Goal: Information Seeking & Learning: Check status

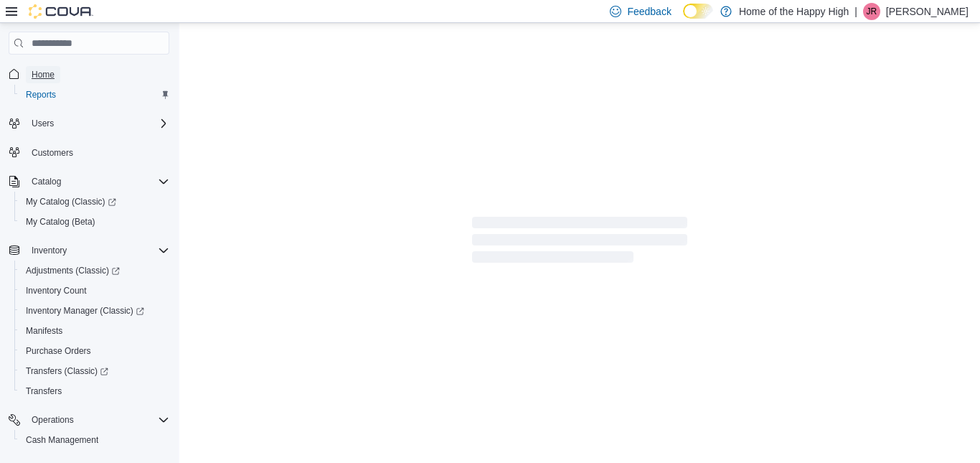
click at [47, 70] on span "Home" at bounding box center [43, 74] width 23 height 11
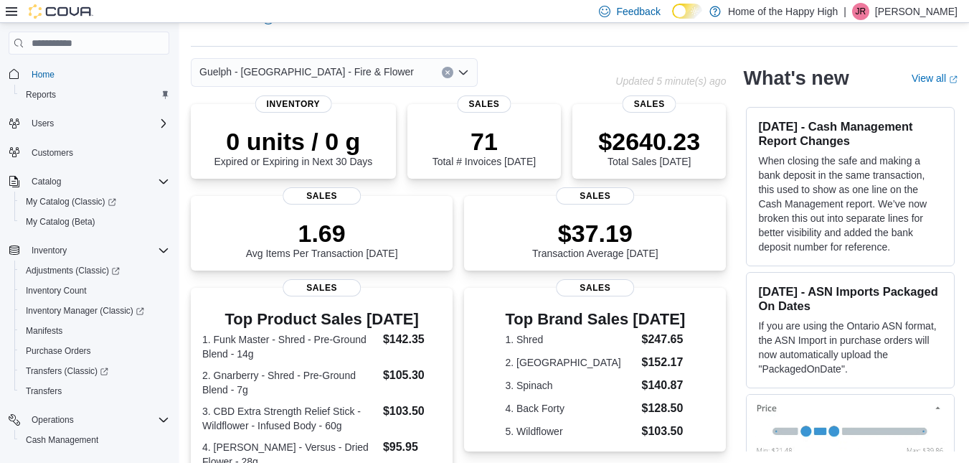
scroll to position [403, 0]
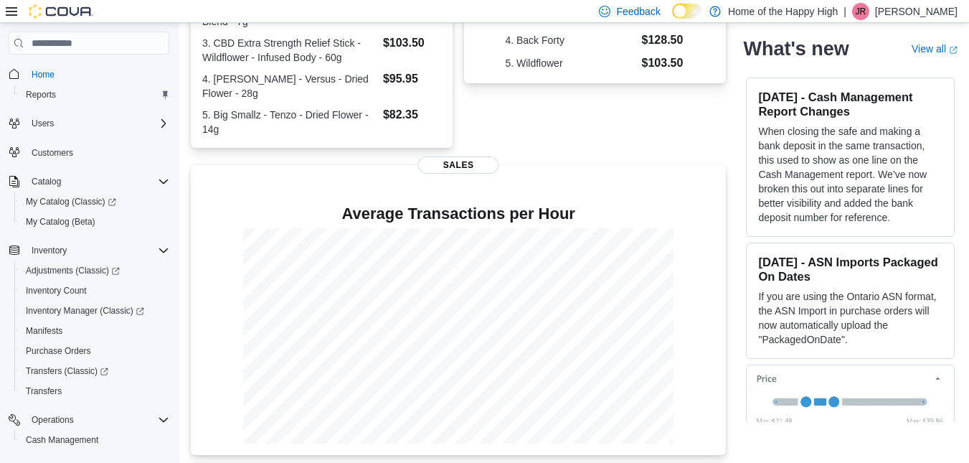
click at [7, 6] on icon at bounding box center [11, 11] width 11 height 11
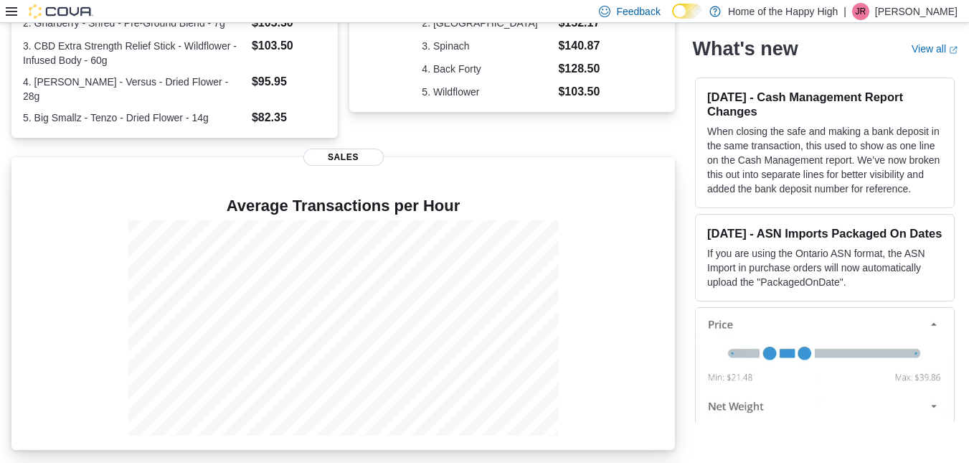
scroll to position [367, 0]
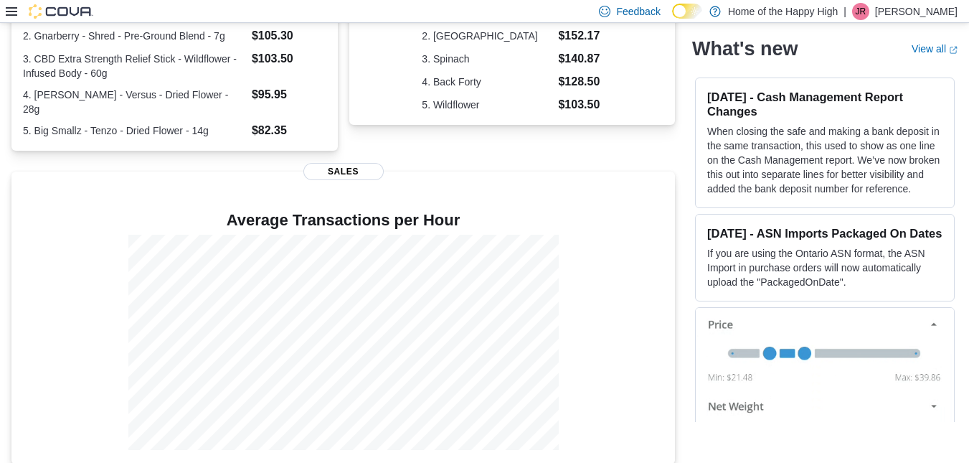
click at [9, 8] on icon at bounding box center [11, 11] width 11 height 9
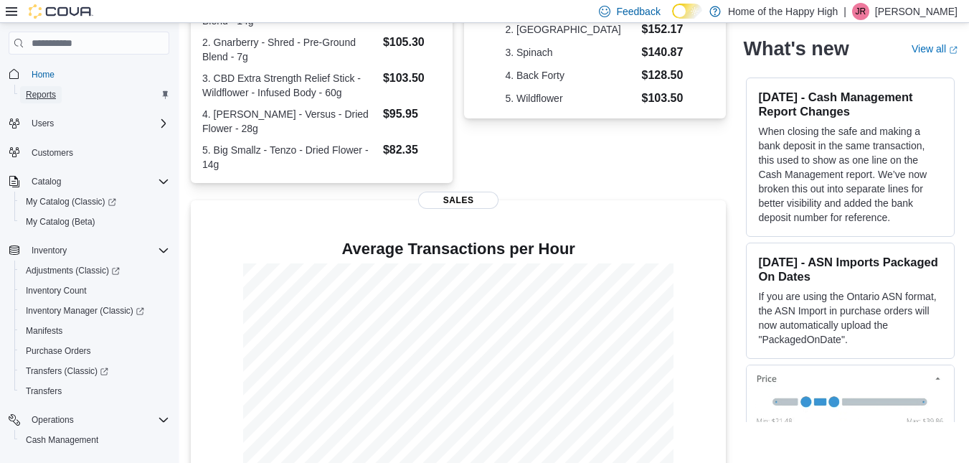
click at [44, 90] on span "Reports" at bounding box center [41, 94] width 30 height 11
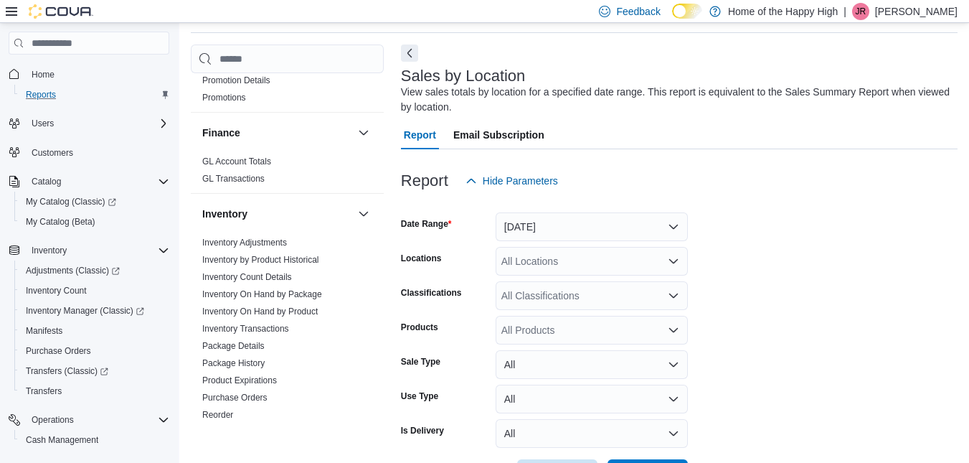
scroll to position [268, 0]
click at [271, 244] on link "Inventory Adjustments" at bounding box center [244, 242] width 85 height 10
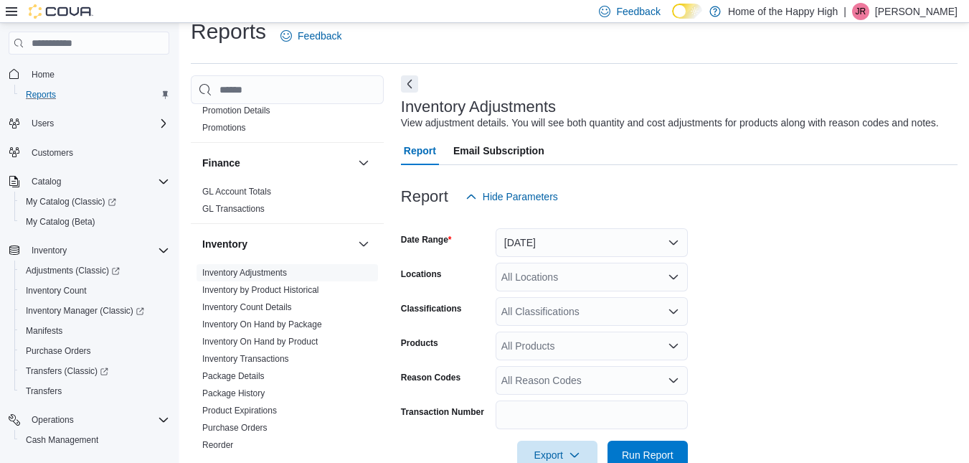
scroll to position [33, 0]
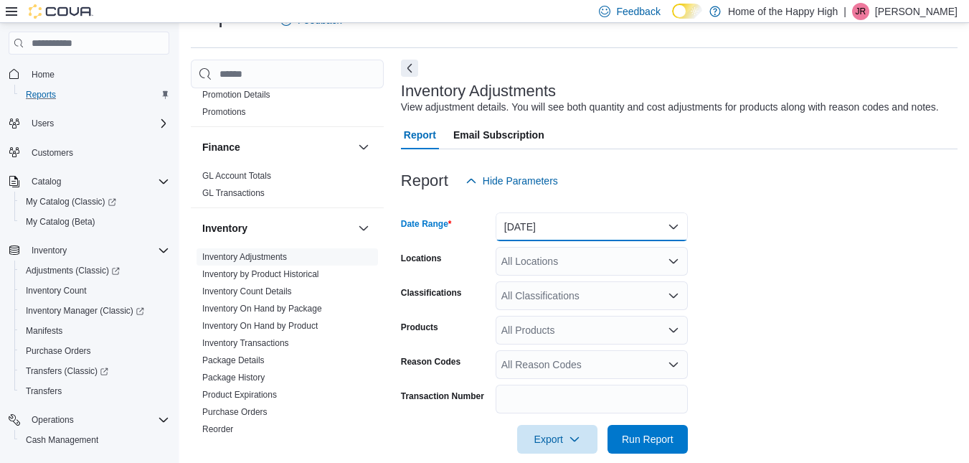
click at [555, 234] on button "[DATE]" at bounding box center [592, 226] width 192 height 29
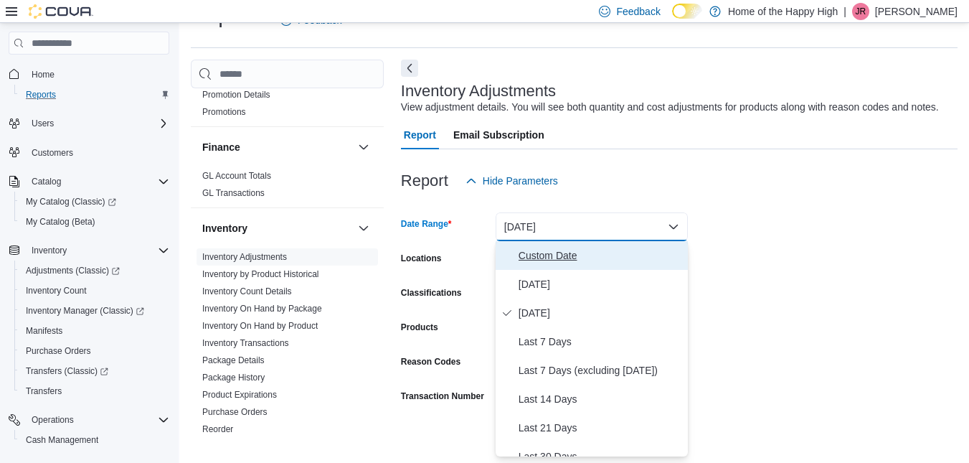
click at [520, 248] on span "Custom Date" at bounding box center [601, 255] width 164 height 17
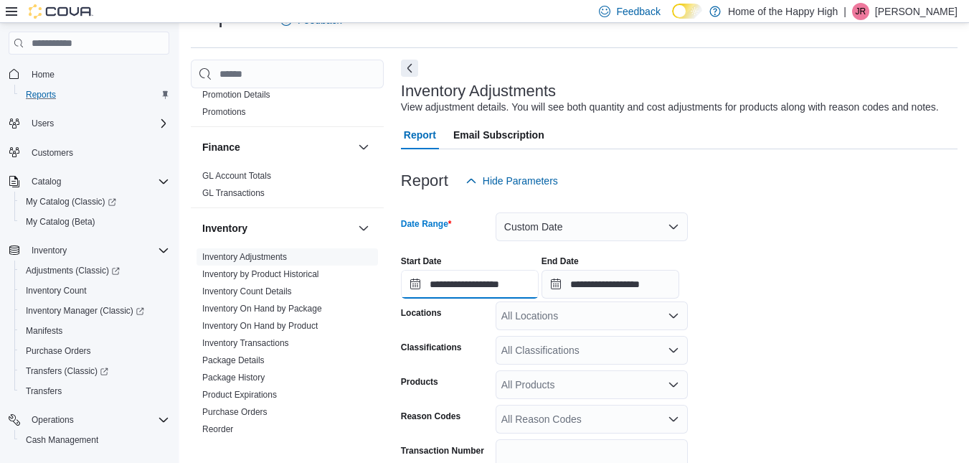
click at [484, 291] on input "**********" at bounding box center [470, 284] width 138 height 29
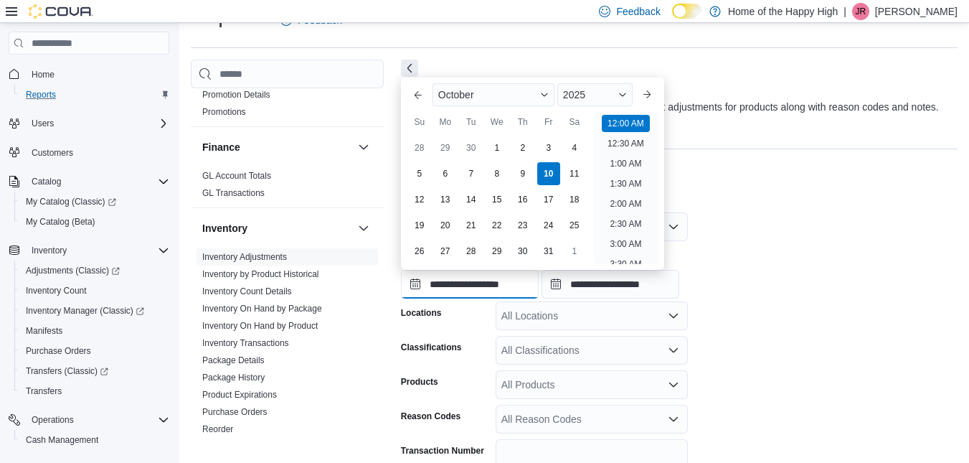
scroll to position [44, 0]
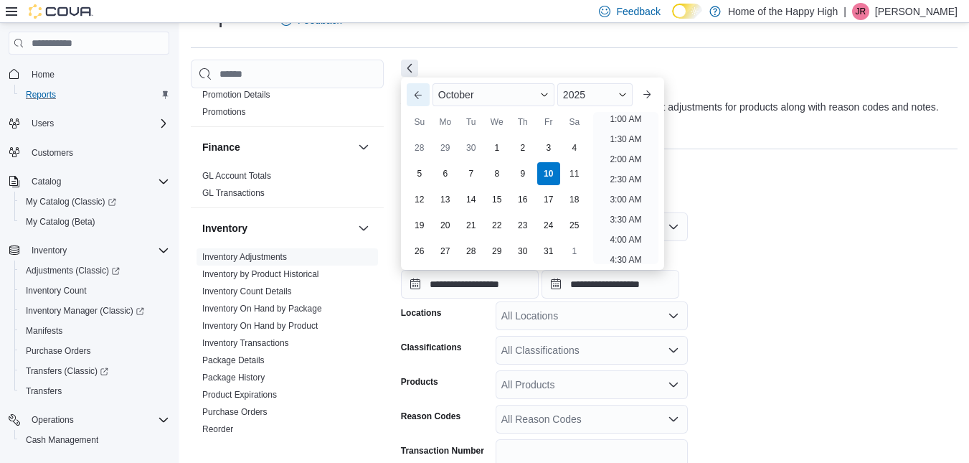
click at [411, 99] on button "Previous Month" at bounding box center [418, 94] width 23 height 23
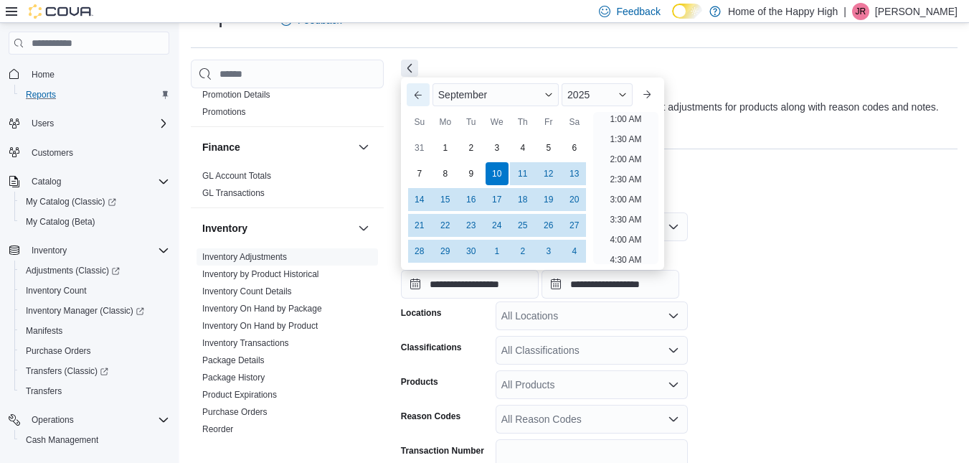
click at [411, 99] on button "Previous Month" at bounding box center [418, 94] width 23 height 23
click at [411, 110] on div "Su" at bounding box center [419, 121] width 23 height 23
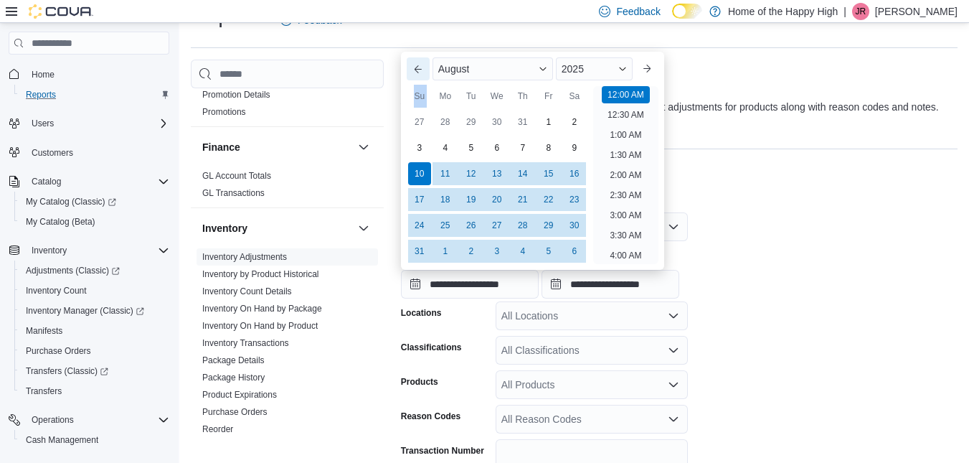
click at [414, 70] on button "Previous Month" at bounding box center [418, 68] width 23 height 23
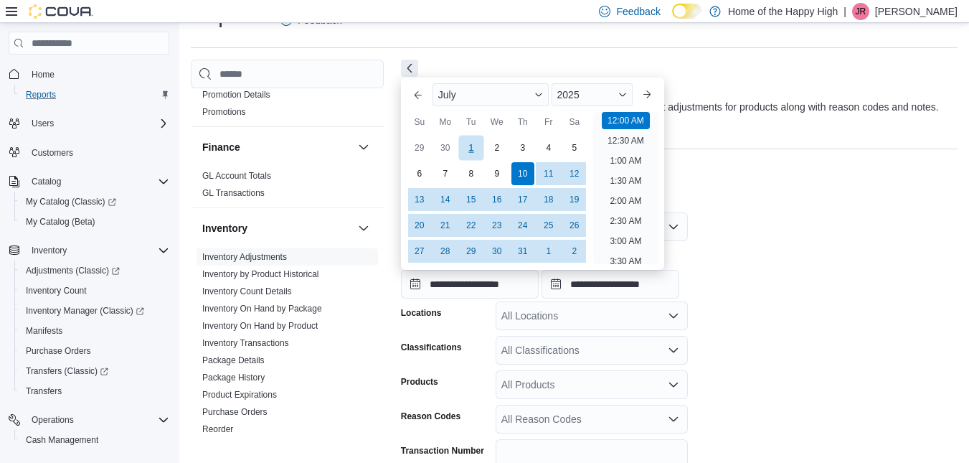
click at [466, 149] on div "1" at bounding box center [470, 148] width 25 height 25
type input "**********"
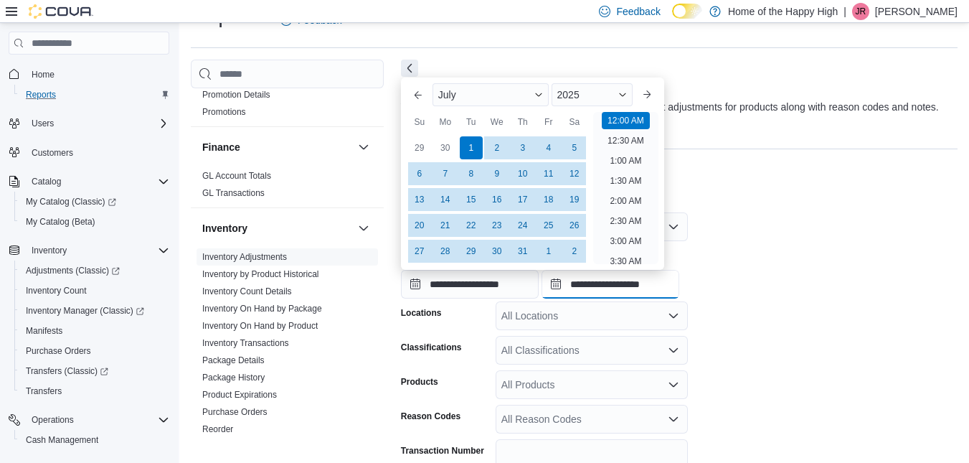
click at [679, 289] on input "**********" at bounding box center [611, 284] width 138 height 29
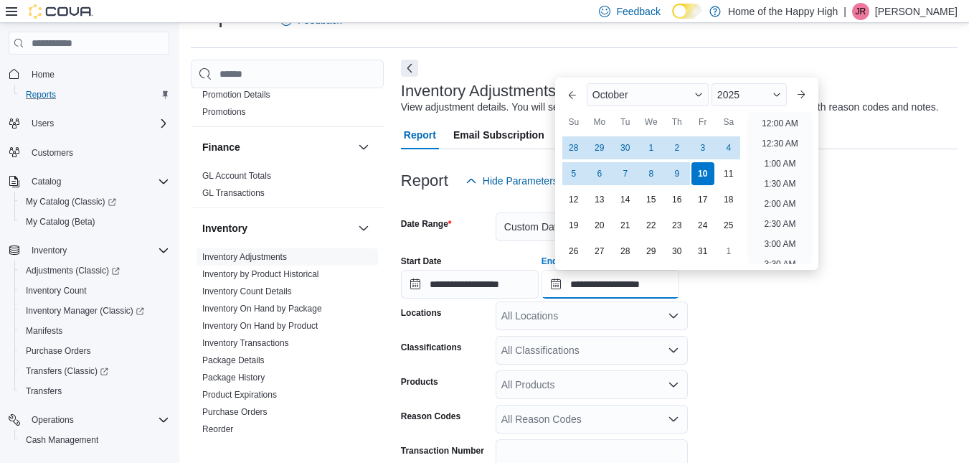
scroll to position [815, 0]
click at [628, 149] on div "30" at bounding box center [625, 148] width 25 height 25
type input "**********"
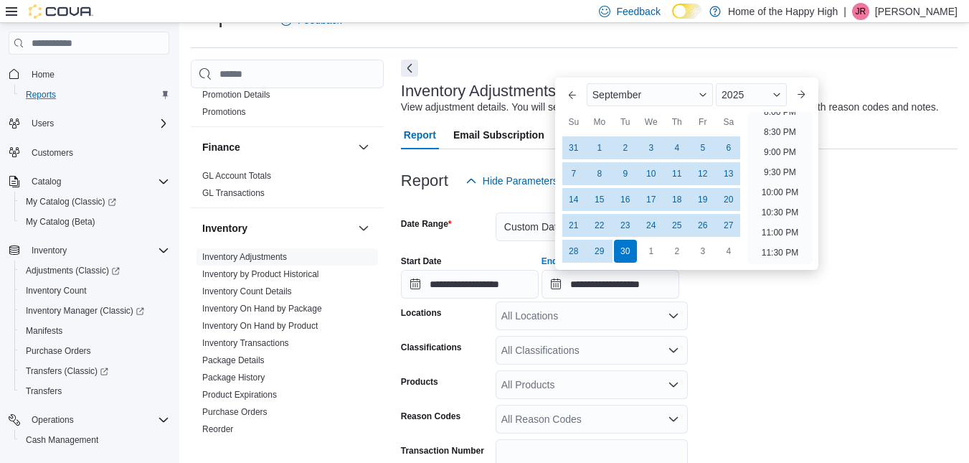
click at [592, 326] on div "All Locations" at bounding box center [592, 315] width 192 height 29
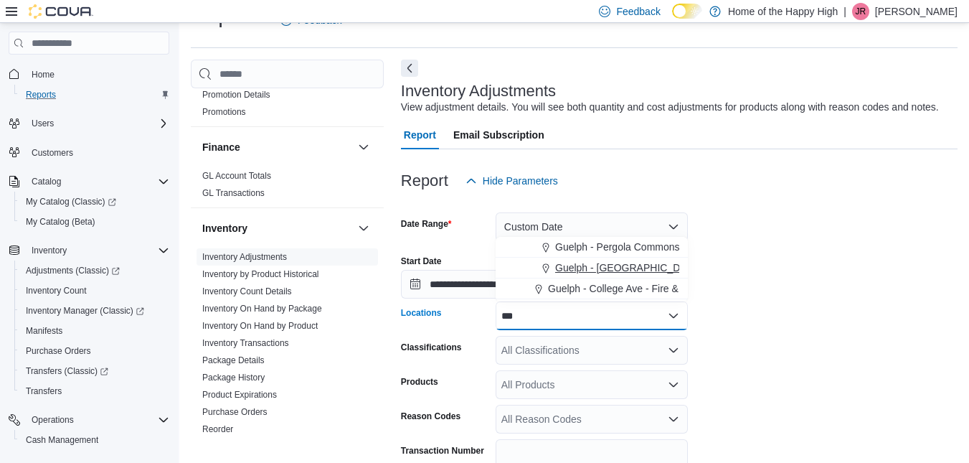
type input "***"
click at [619, 258] on button "Guelph - [GEOGRAPHIC_DATA] - Fire & Flower" at bounding box center [592, 268] width 192 height 21
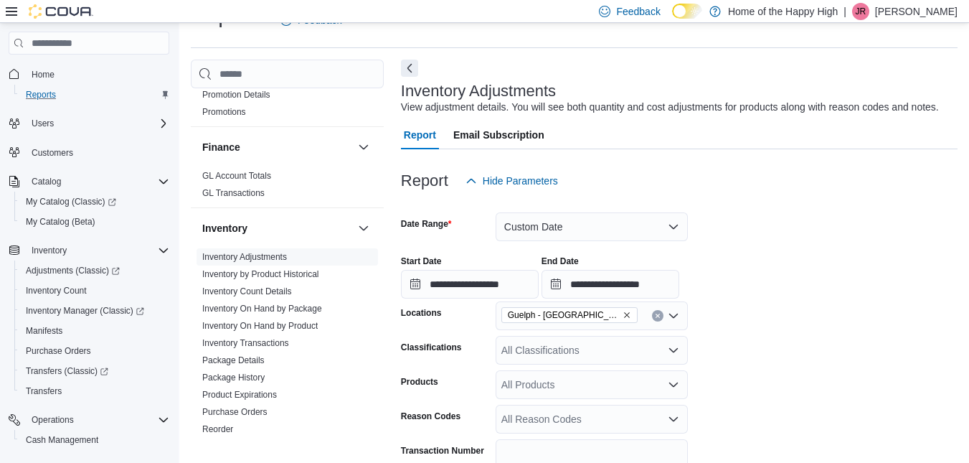
click at [808, 318] on form "**********" at bounding box center [679, 351] width 557 height 313
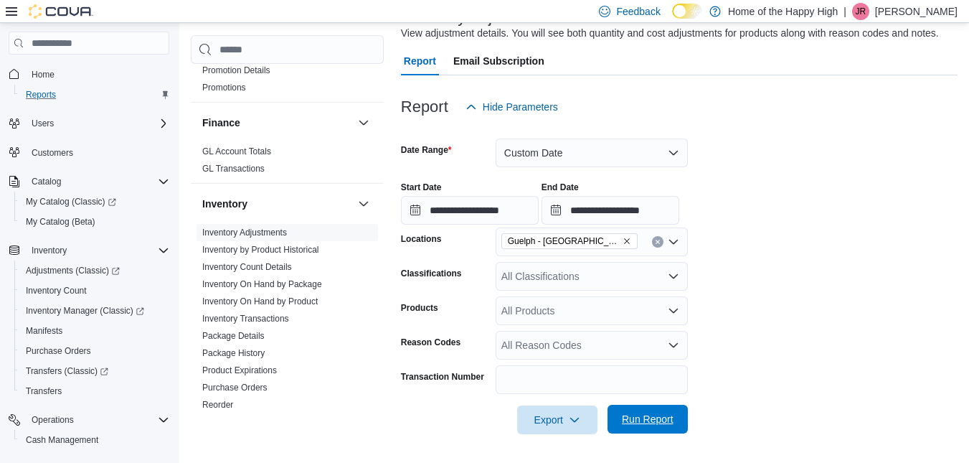
click at [644, 422] on span "Run Report" at bounding box center [648, 419] width 52 height 14
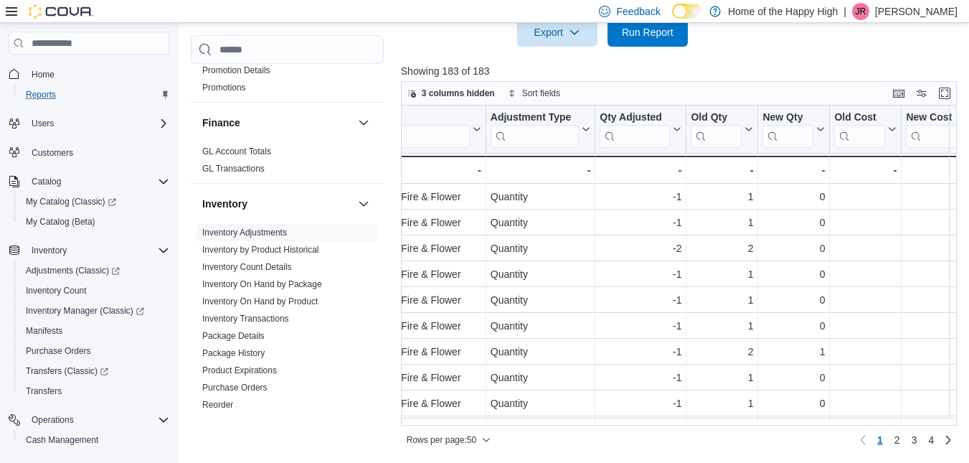
scroll to position [0, 912]
click at [466, 443] on span "Rows per page : 50" at bounding box center [442, 439] width 70 height 11
click at [466, 424] on button "100 rows" at bounding box center [458, 411] width 80 height 29
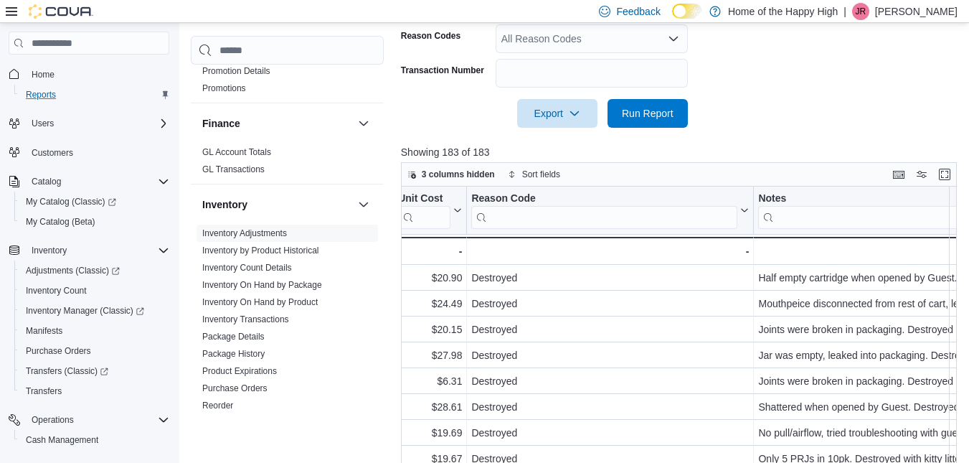
scroll to position [413, 0]
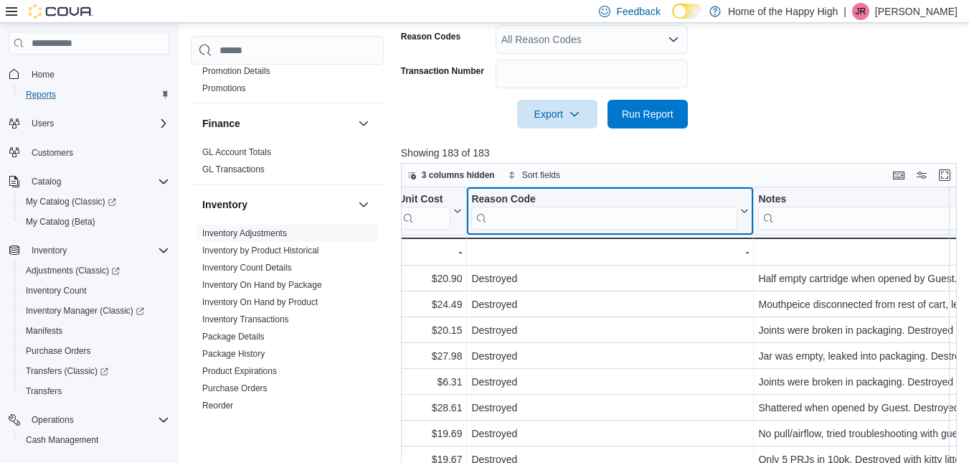
click at [532, 217] on input "search" at bounding box center [604, 218] width 266 height 23
type input "*********"
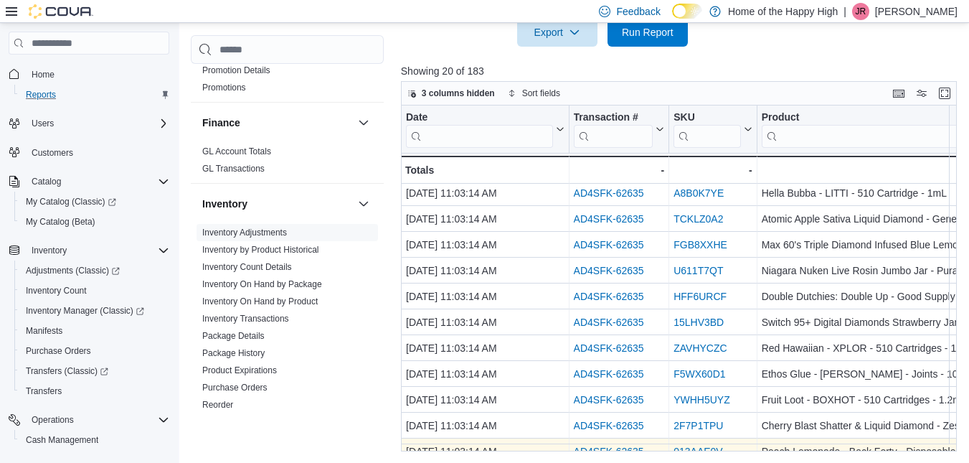
scroll to position [0, 0]
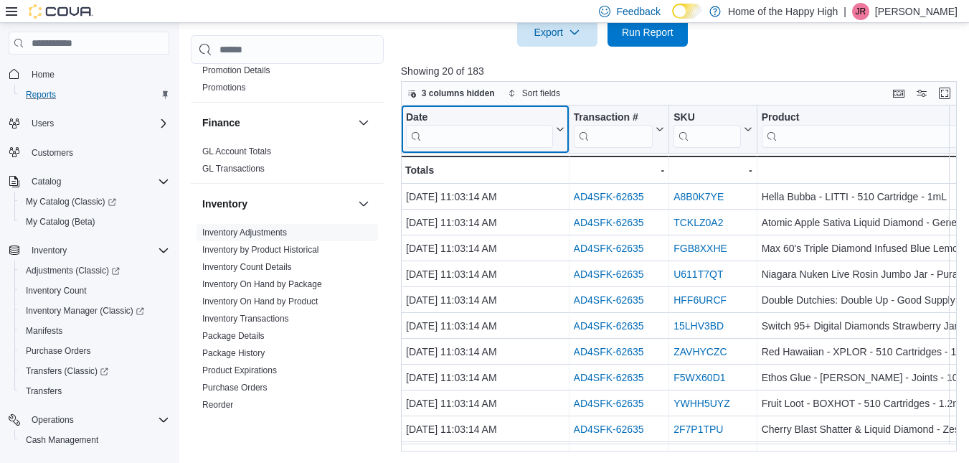
click at [479, 143] on input "search" at bounding box center [479, 136] width 147 height 23
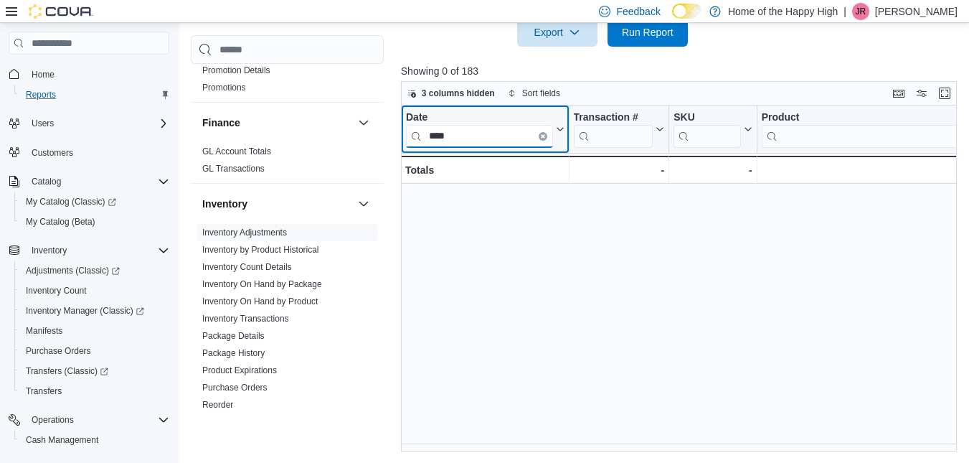
type input "****"
click at [542, 135] on icon "Clear input" at bounding box center [542, 136] width 3 height 3
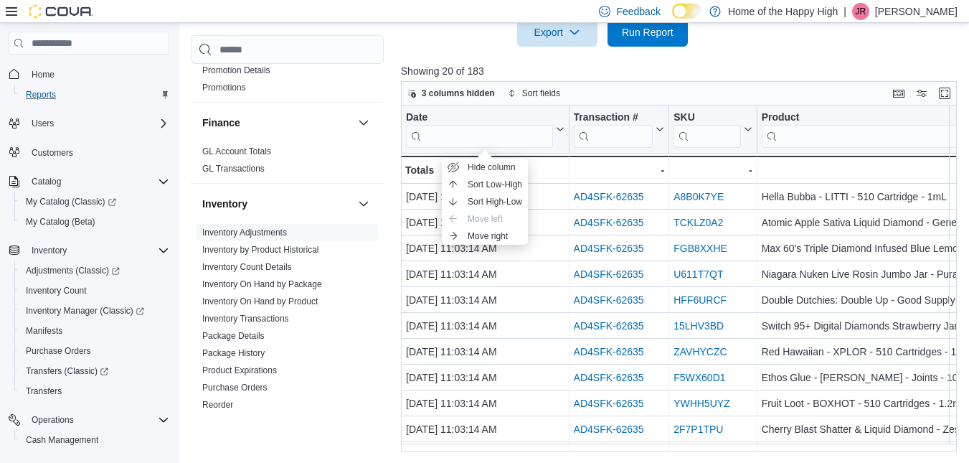
click at [649, 61] on div at bounding box center [682, 55] width 562 height 17
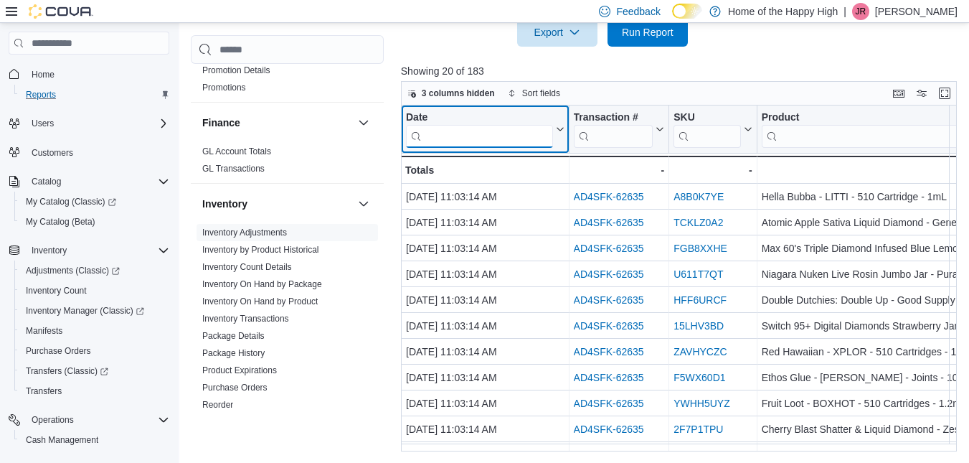
click at [479, 141] on input "search" at bounding box center [479, 136] width 147 height 23
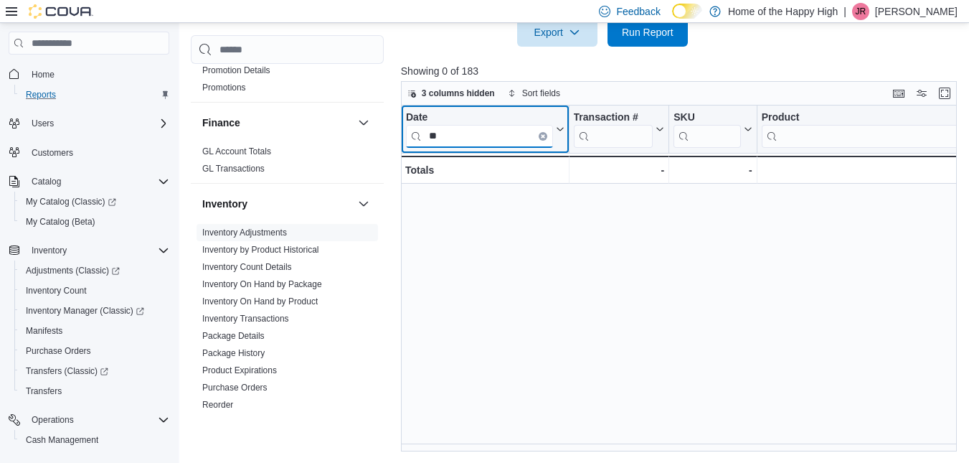
type input "*"
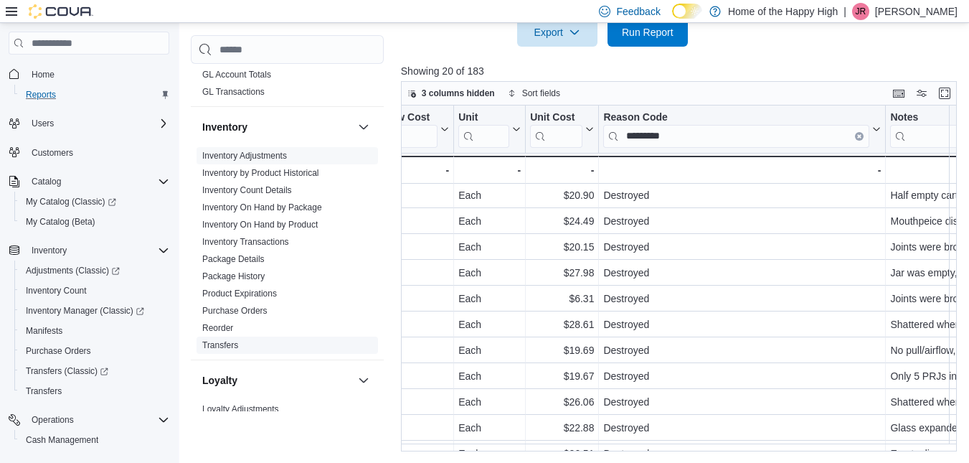
scroll to position [344, 0]
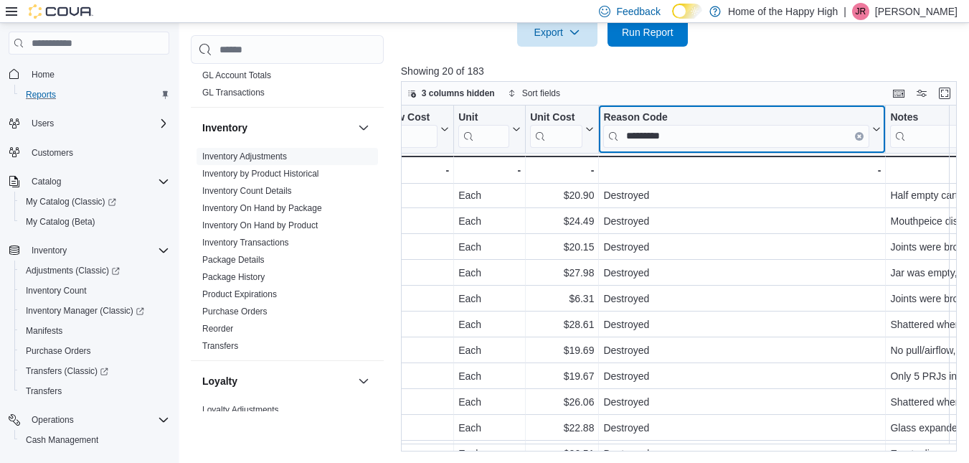
click at [862, 136] on div "*********" at bounding box center [736, 136] width 266 height 23
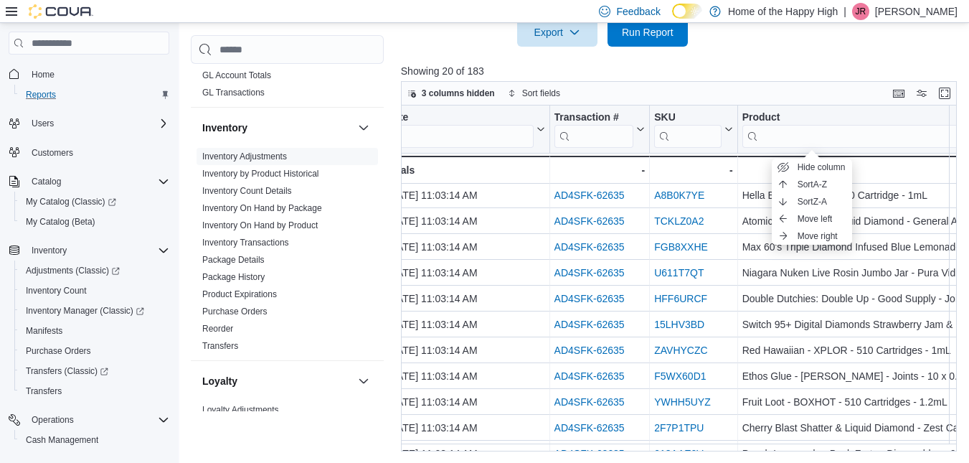
scroll to position [1, 0]
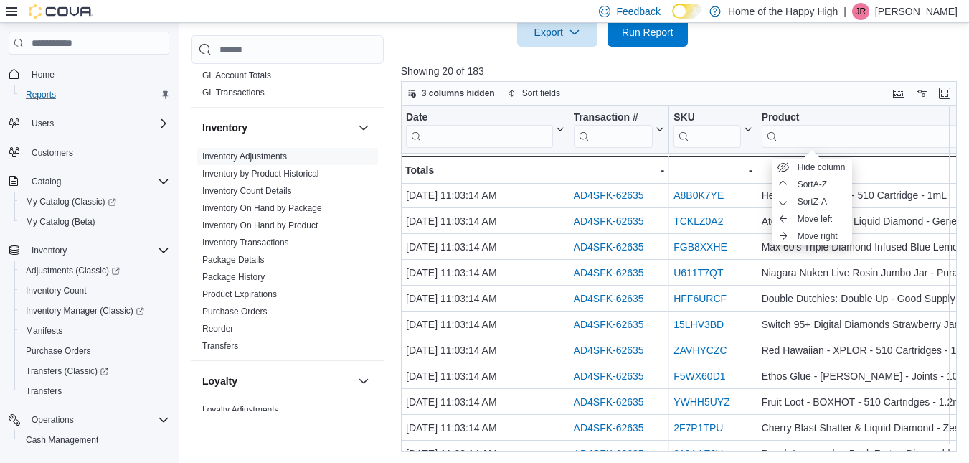
drag, startPoint x: 243, startPoint y: 153, endPoint x: 634, endPoint y: 109, distance: 392.8
click at [243, 153] on link "Inventory Adjustments" at bounding box center [244, 156] width 85 height 10
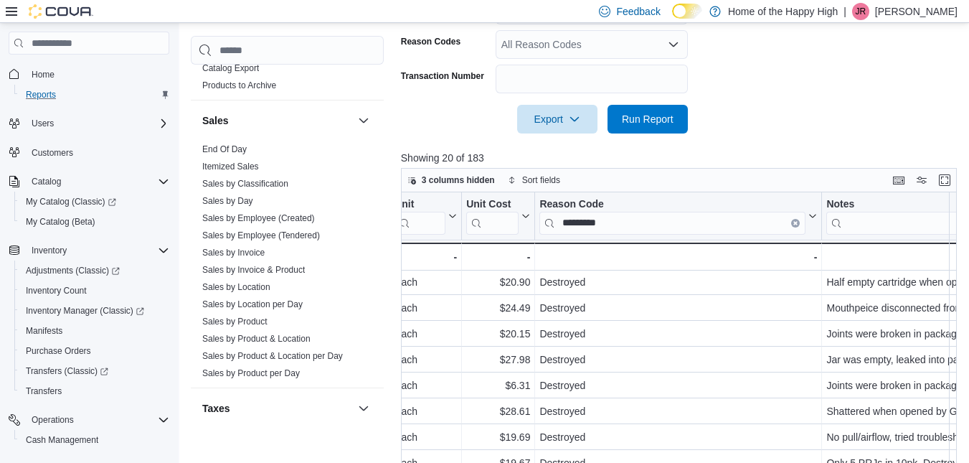
scroll to position [967, 0]
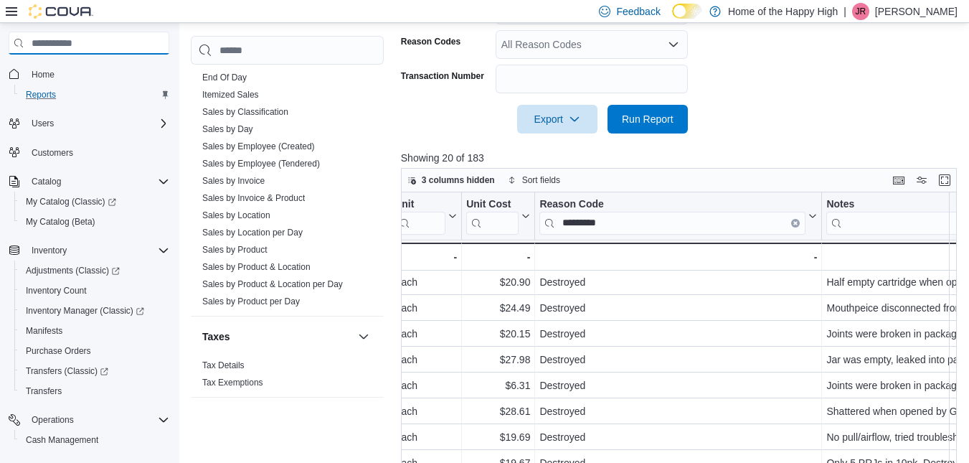
click at [107, 47] on input "search" at bounding box center [89, 43] width 161 height 23
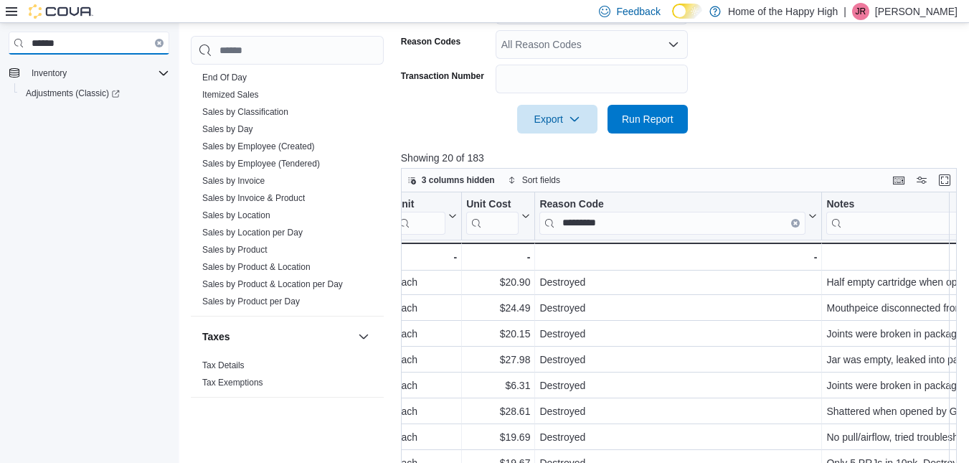
type input "******"
click at [158, 43] on icon "Clear input" at bounding box center [159, 43] width 4 height 4
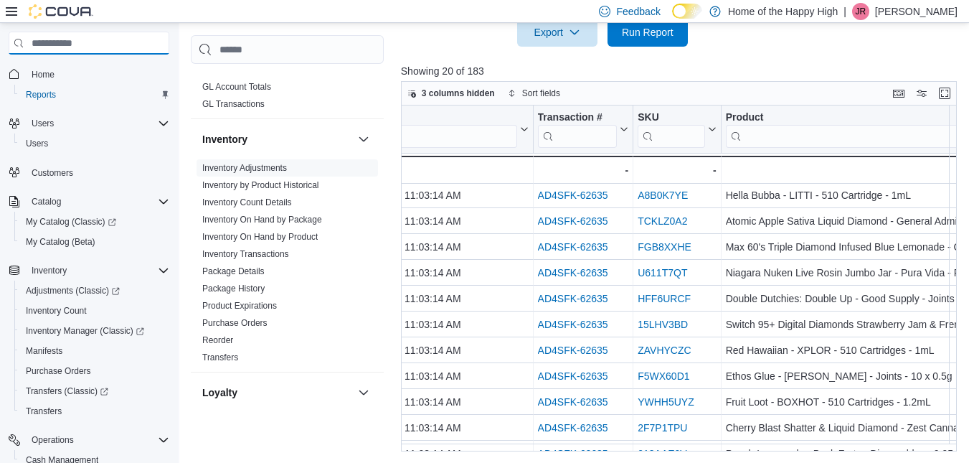
scroll to position [1, 0]
